Goal: Find specific page/section: Find specific page/section

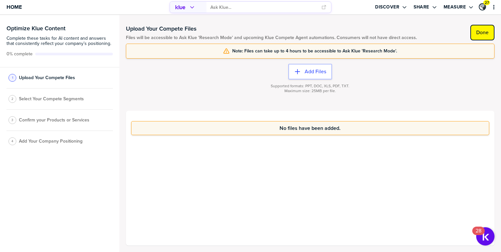
click at [488, 37] on button "Done" at bounding box center [482, 33] width 24 height 16
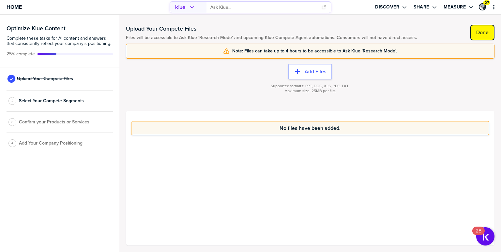
click at [479, 35] on label "Done" at bounding box center [482, 32] width 12 height 7
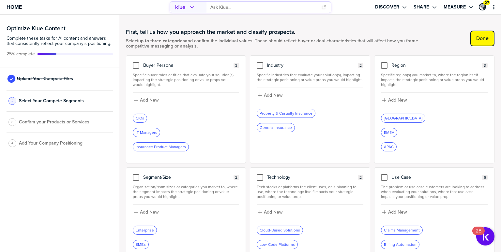
click at [485, 38] on label "Done" at bounding box center [482, 38] width 12 height 7
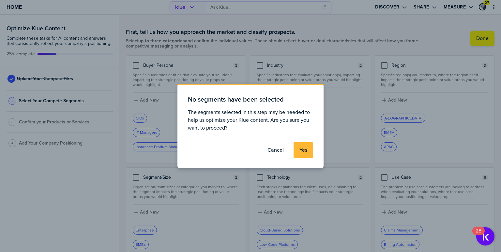
click at [300, 152] on label "Yes" at bounding box center [303, 150] width 8 height 7
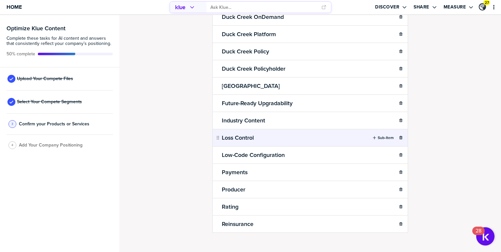
scroll to position [151, 0]
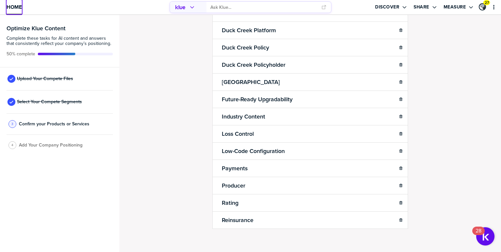
click at [18, 9] on span "Home" at bounding box center [14, 7] width 15 height 6
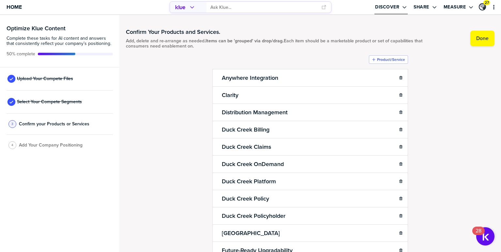
click at [400, 9] on div "Open Drop" at bounding box center [400, 7] width 3 height 6
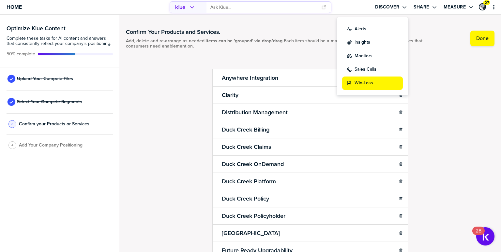
click at [365, 80] on label "Win-Loss" at bounding box center [363, 83] width 19 height 7
